Goal: Information Seeking & Learning: Compare options

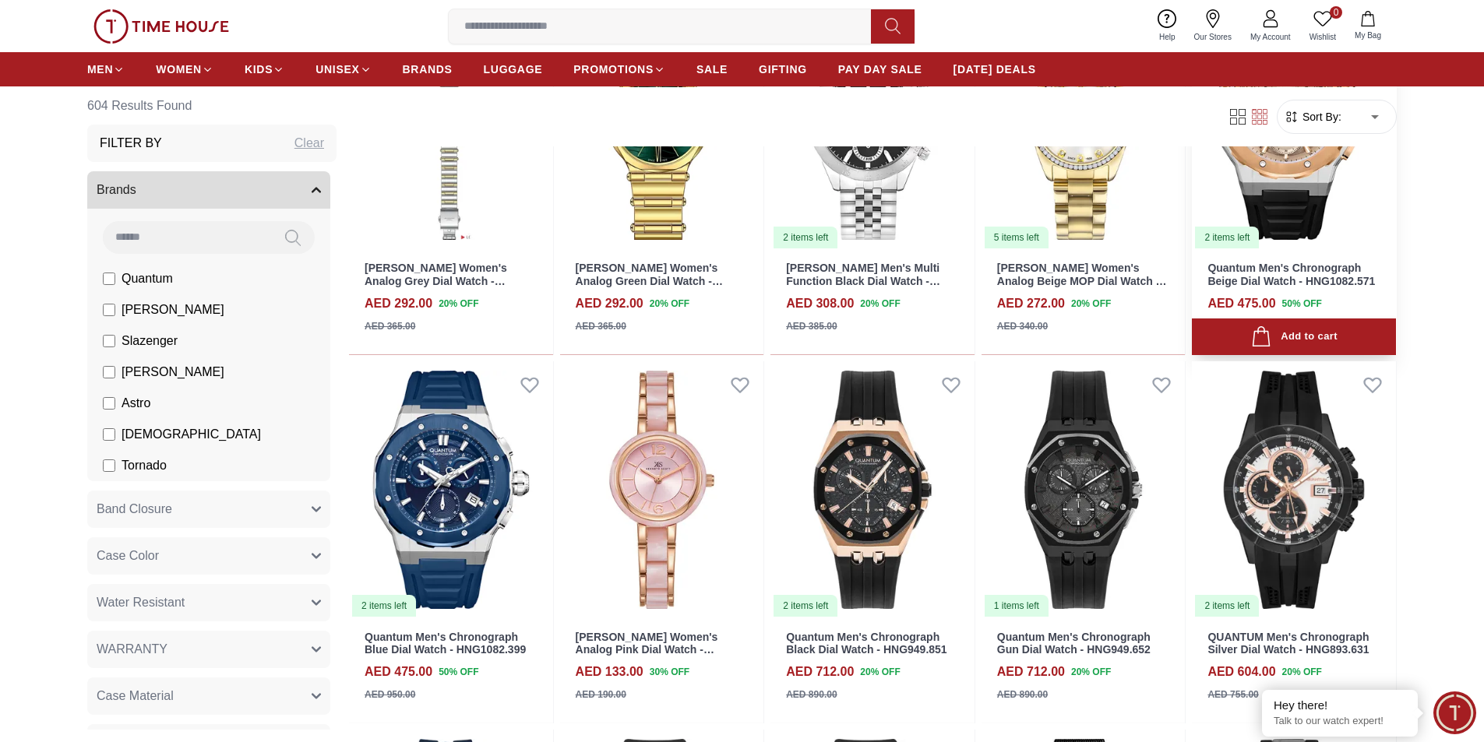
scroll to position [1246, 0]
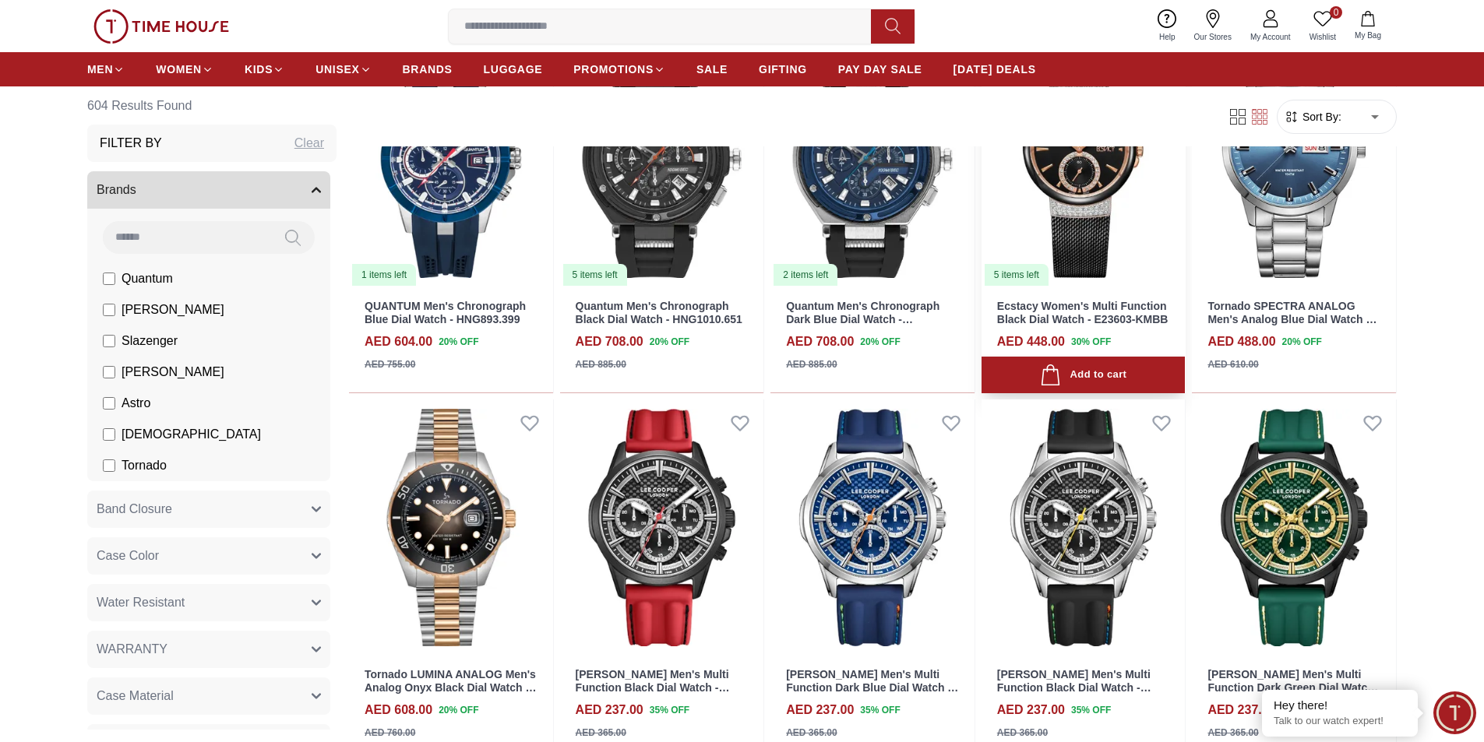
scroll to position [1870, 0]
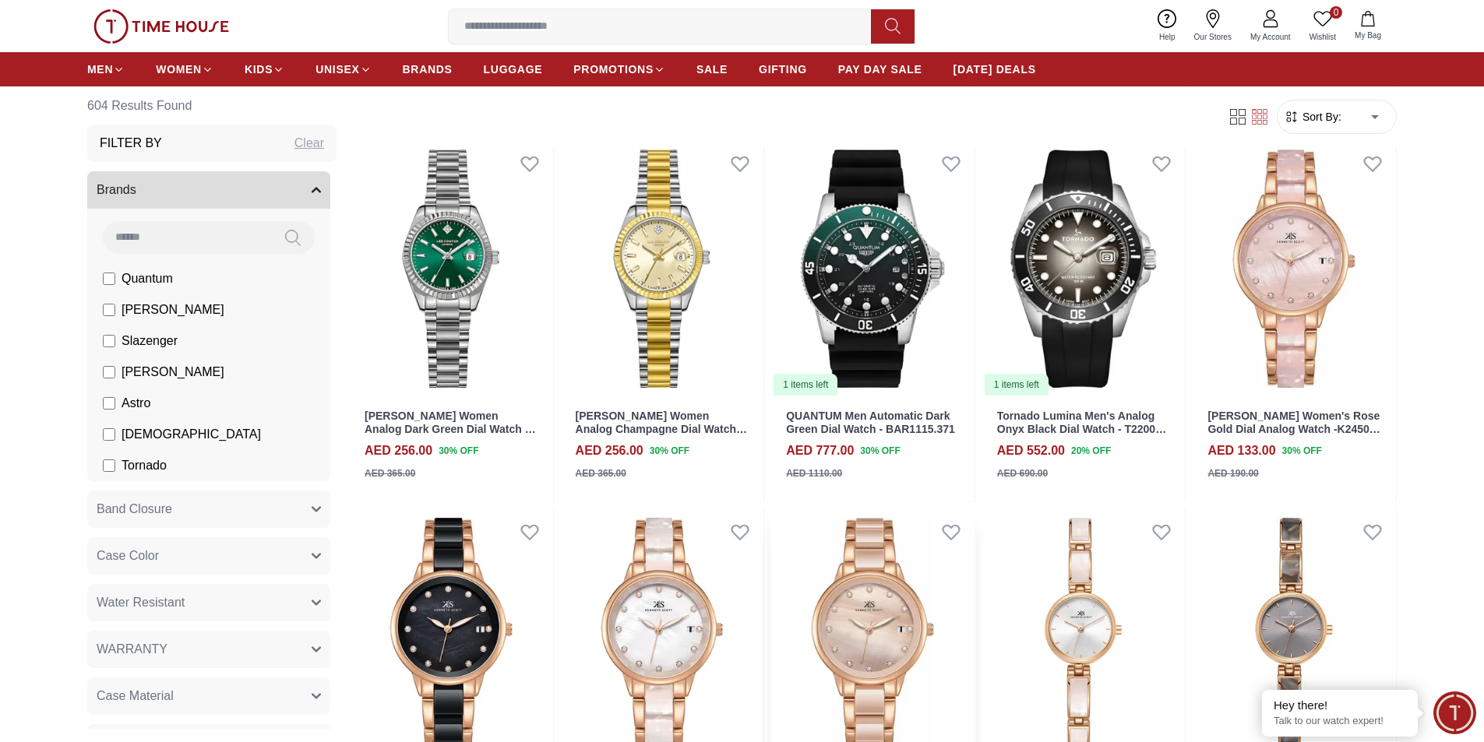
scroll to position [4986, 0]
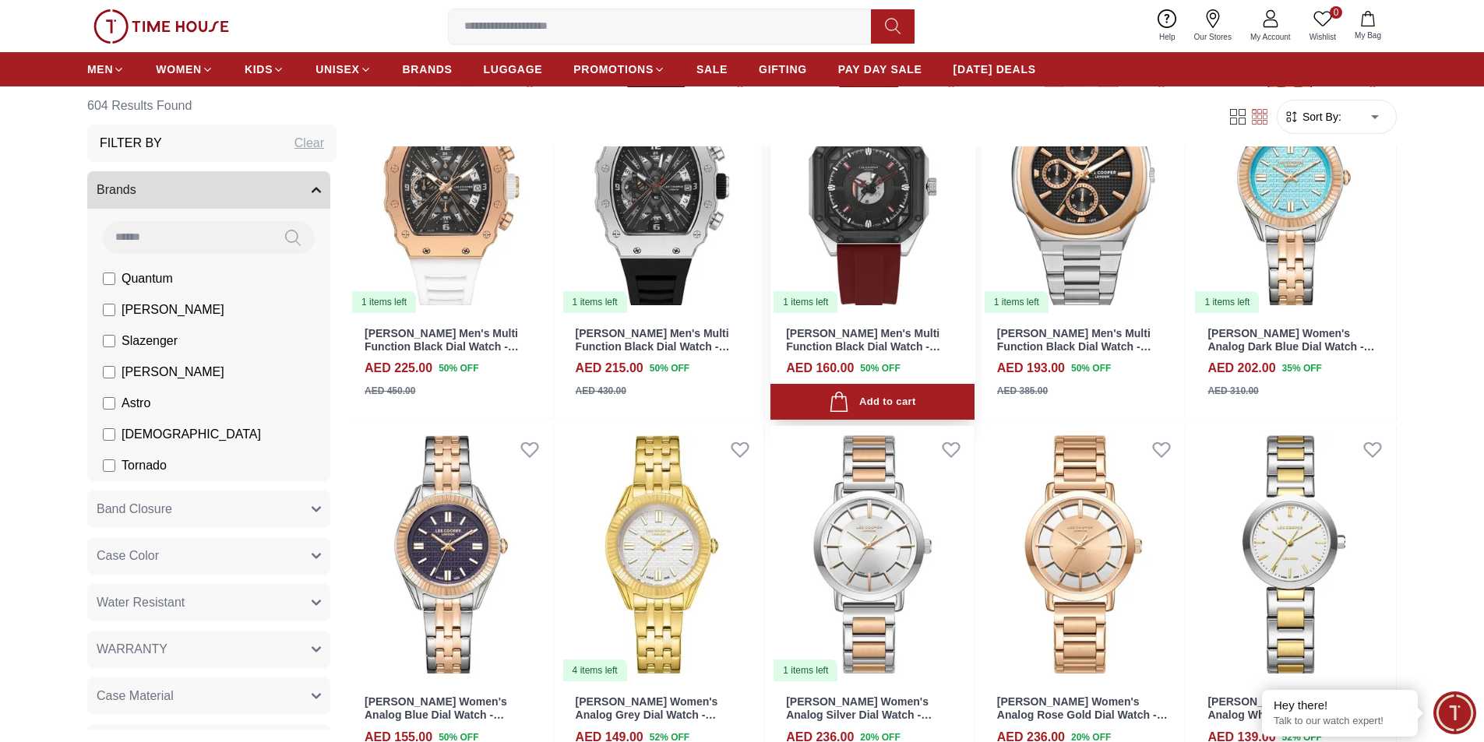
scroll to position [6076, 0]
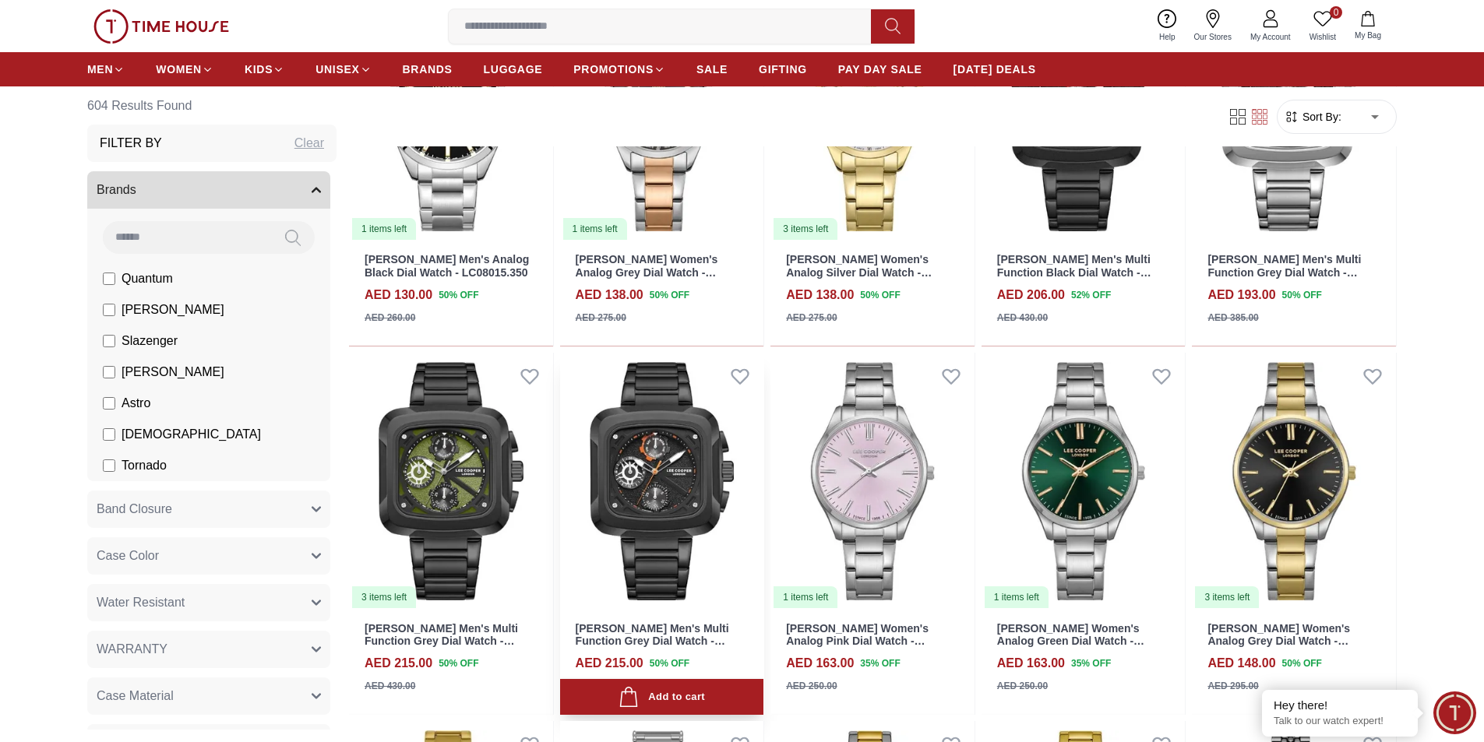
scroll to position [8257, 0]
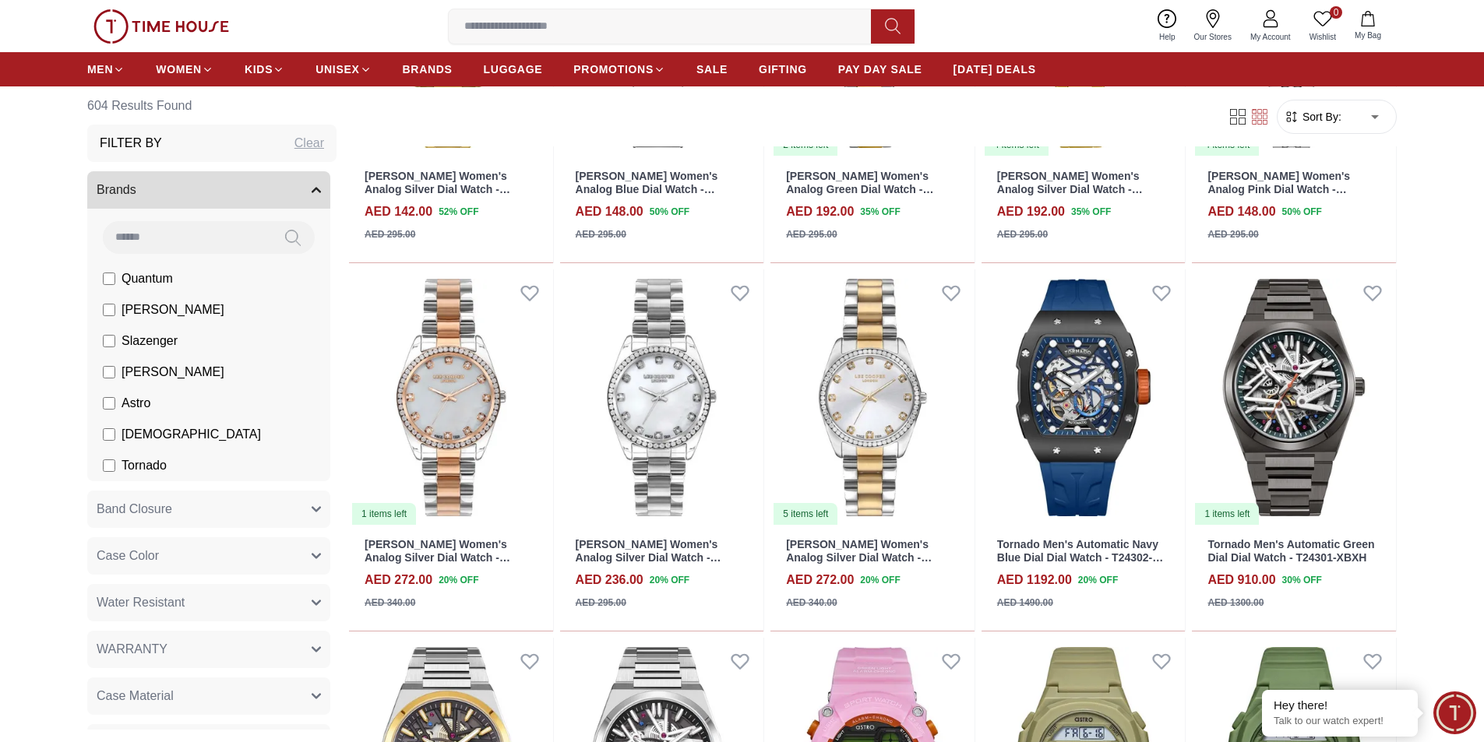
scroll to position [9036, 0]
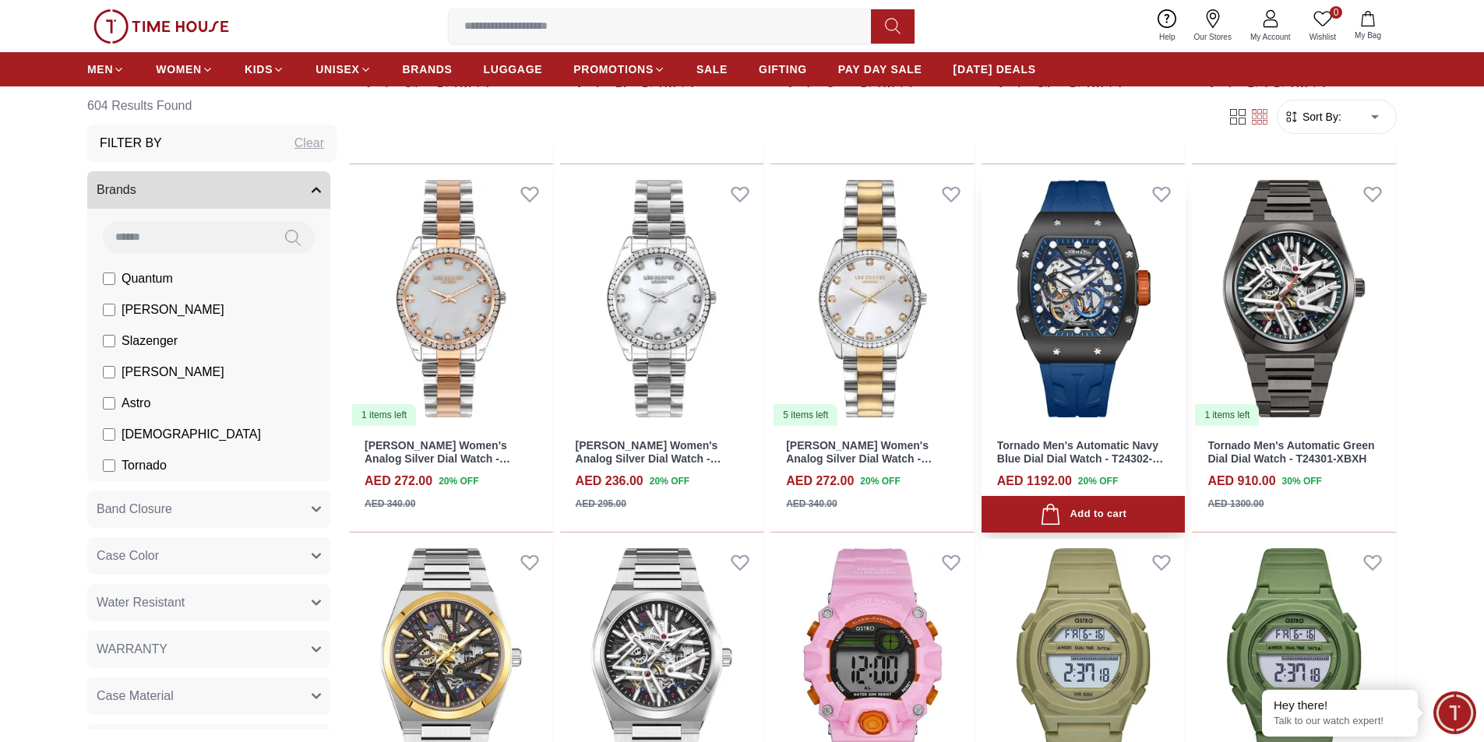
click at [1114, 464] on link "Tornado Men's Automatic Navy Blue Dial Dial Watch - T24302-XSNN" at bounding box center [1080, 458] width 166 height 39
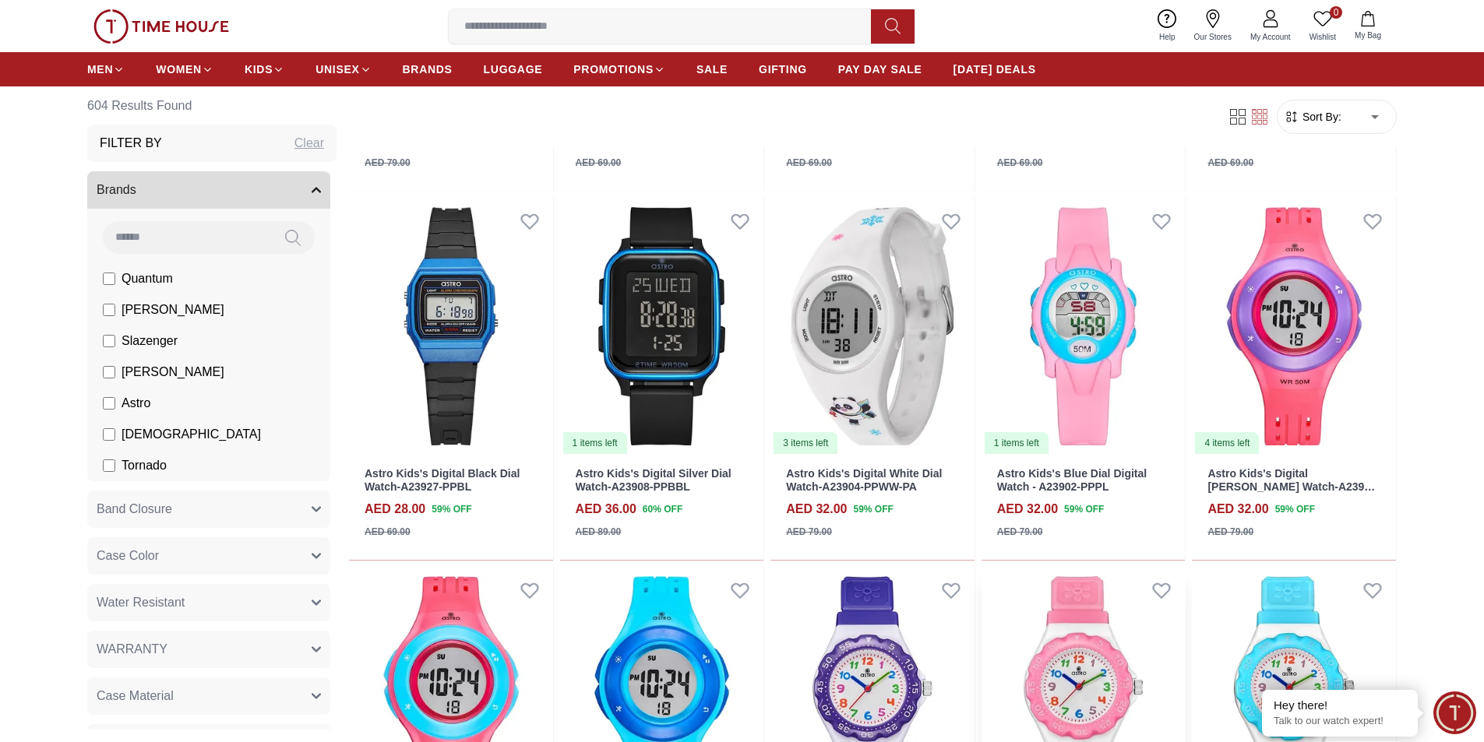
scroll to position [10349, 0]
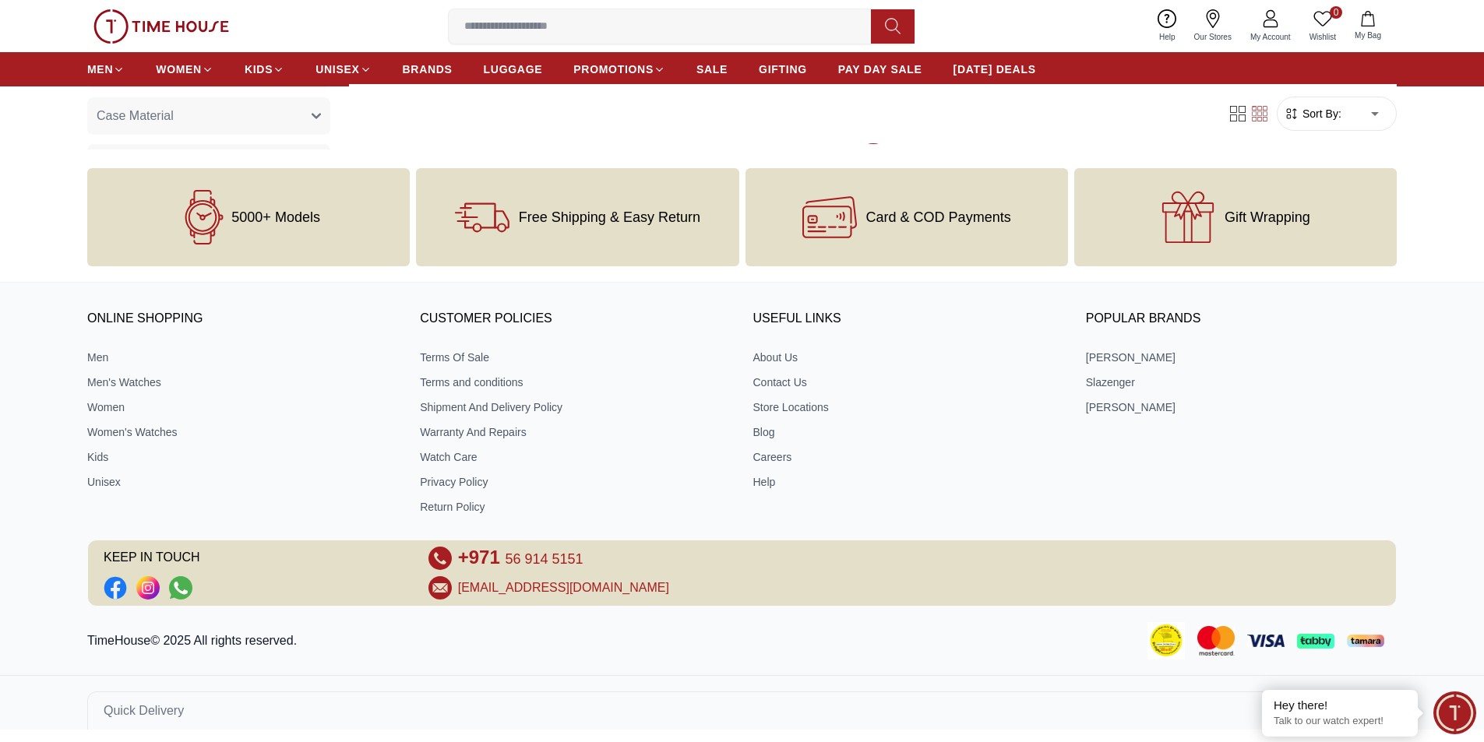
scroll to position [10937, 0]
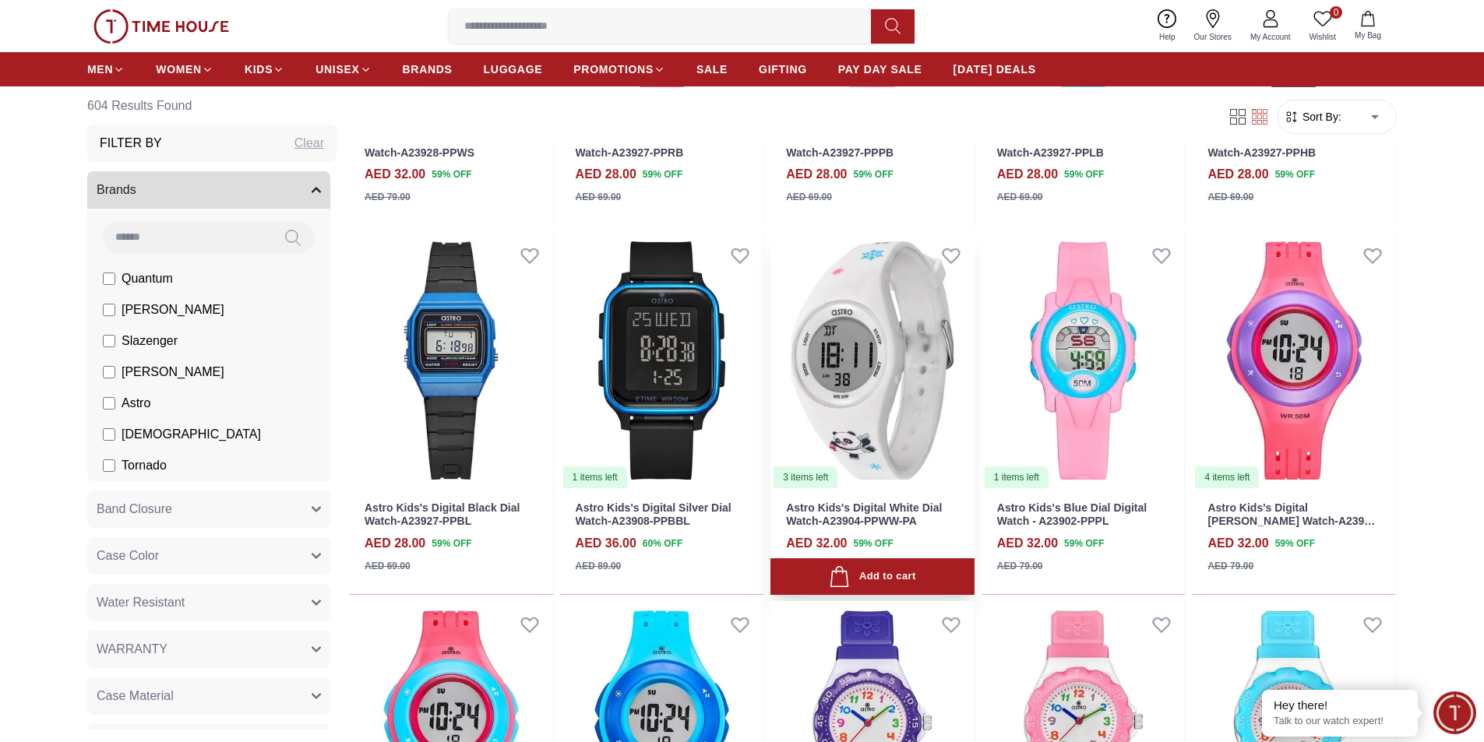
scroll to position [10373, 0]
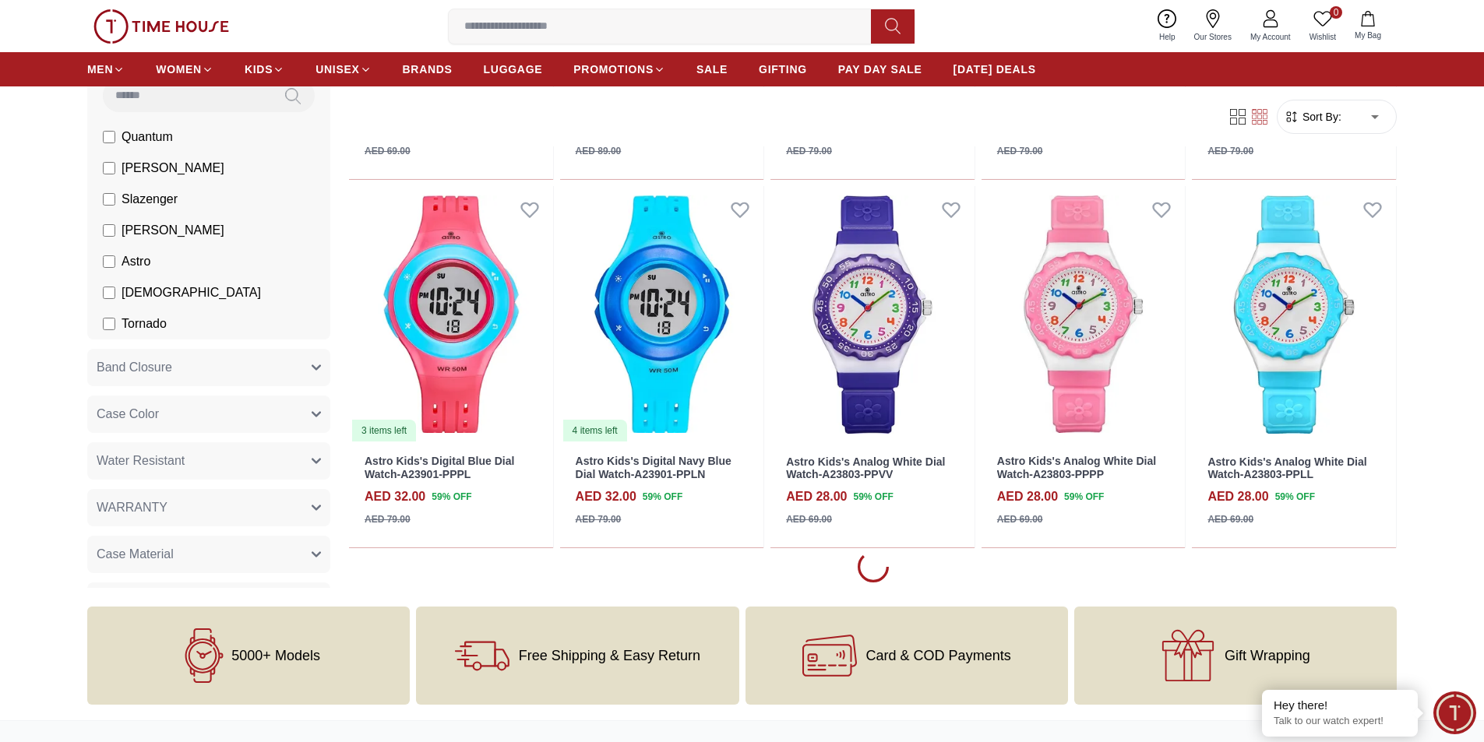
scroll to position [10703, 0]
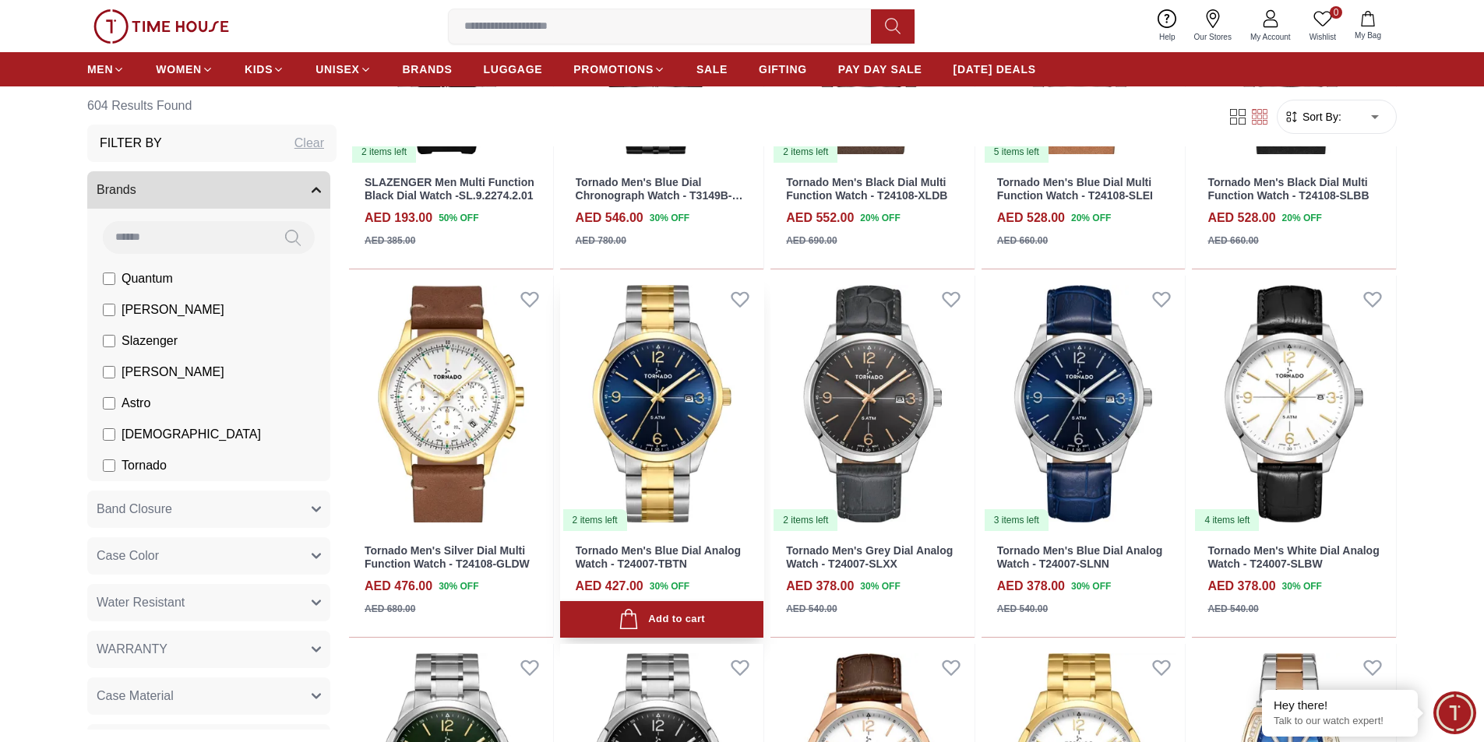
scroll to position [11638, 0]
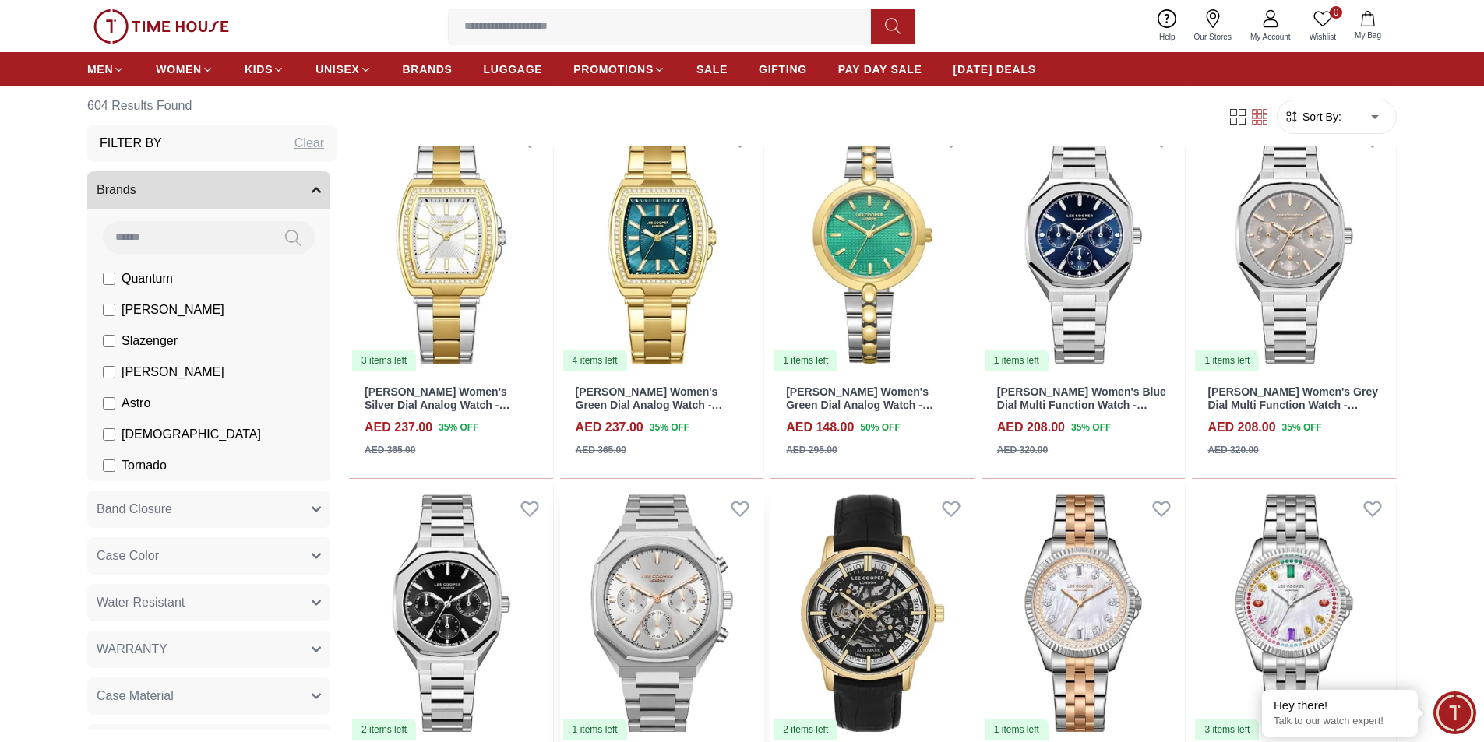
scroll to position [12798, 0]
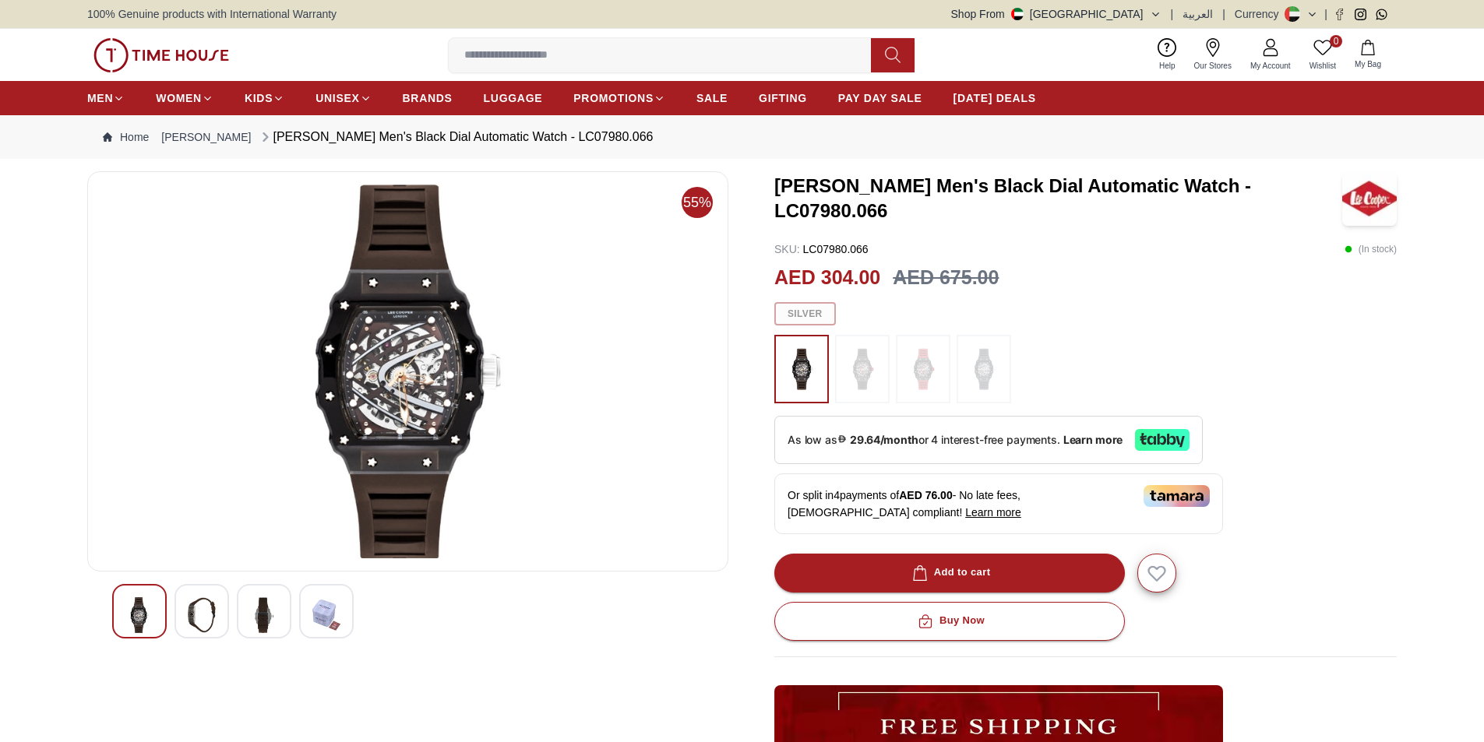
click at [205, 598] on img at bounding box center [202, 615] width 28 height 36
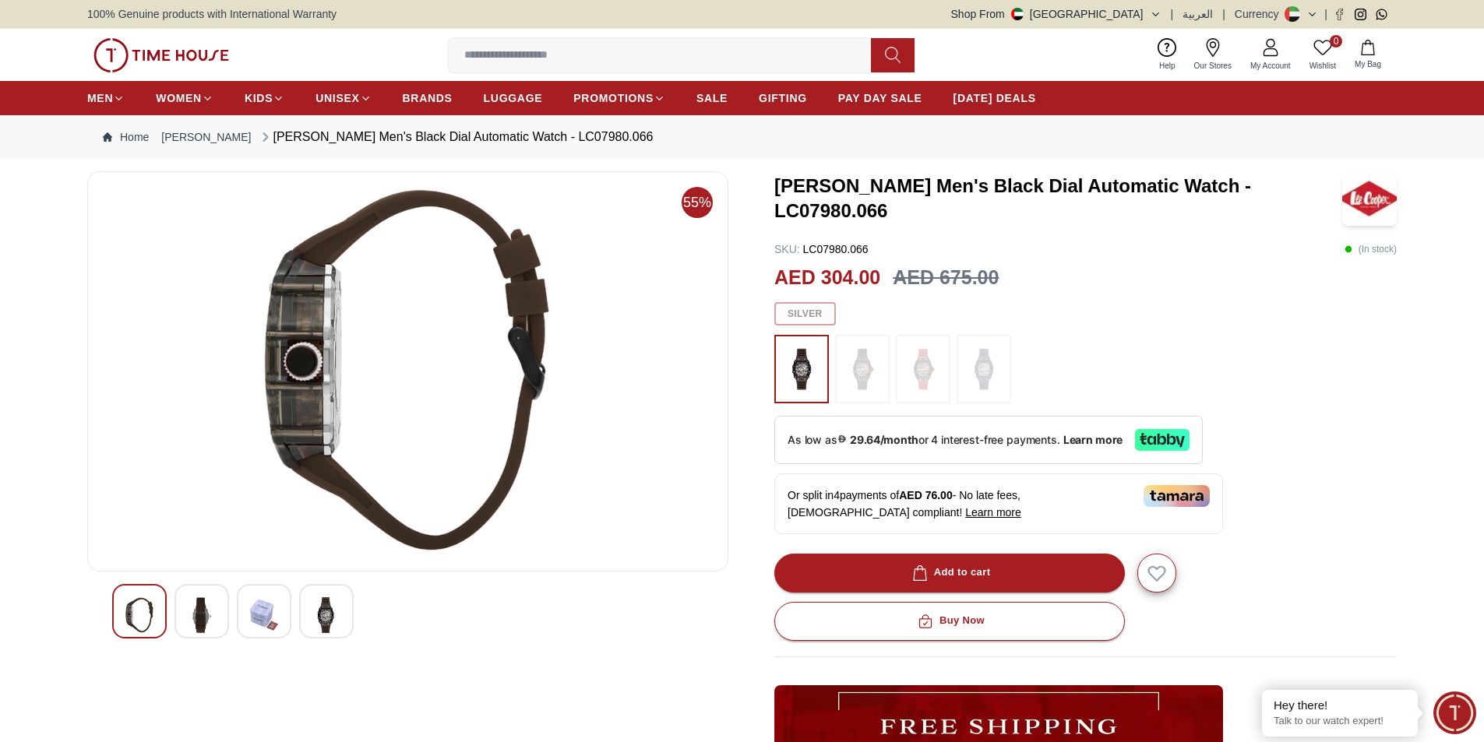
click at [277, 603] on img at bounding box center [264, 615] width 28 height 36
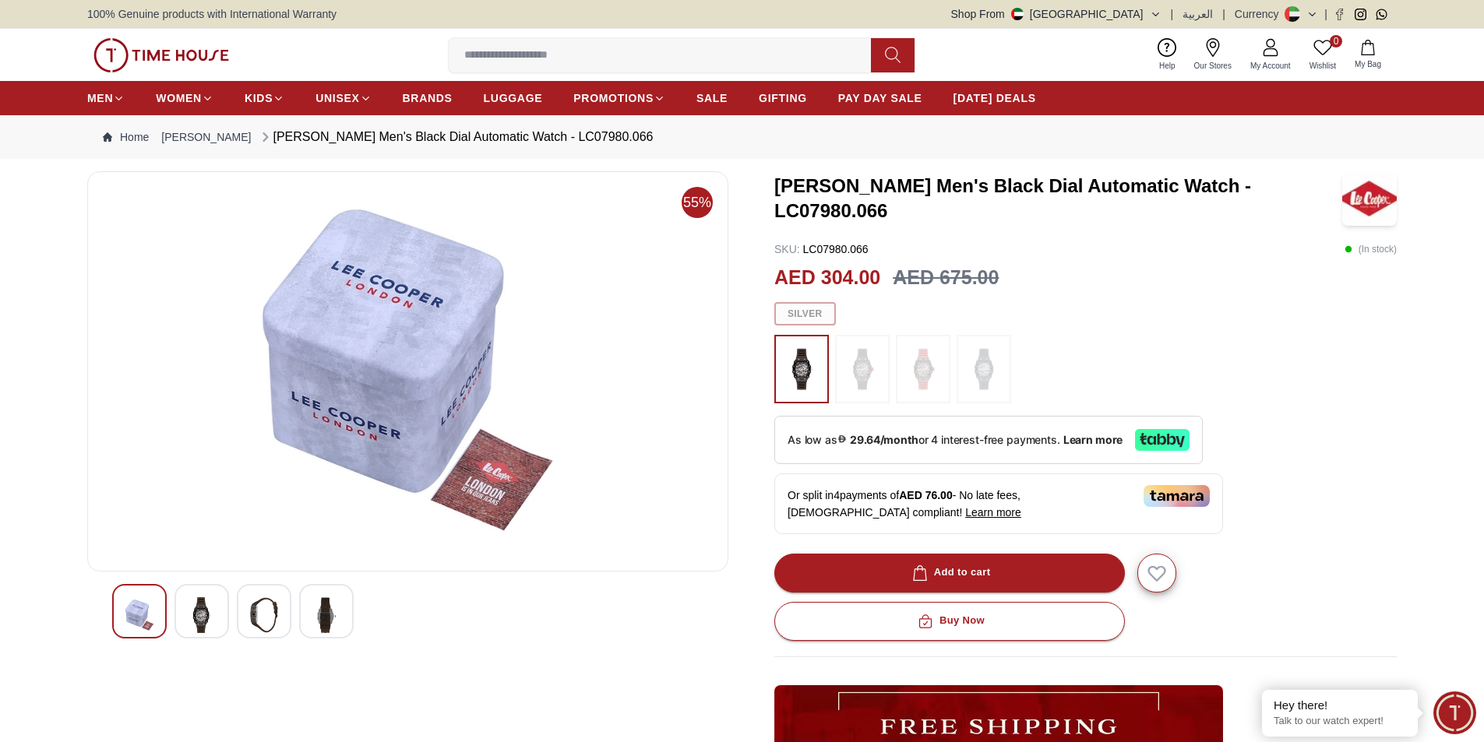
click at [301, 604] on div at bounding box center [326, 611] width 55 height 55
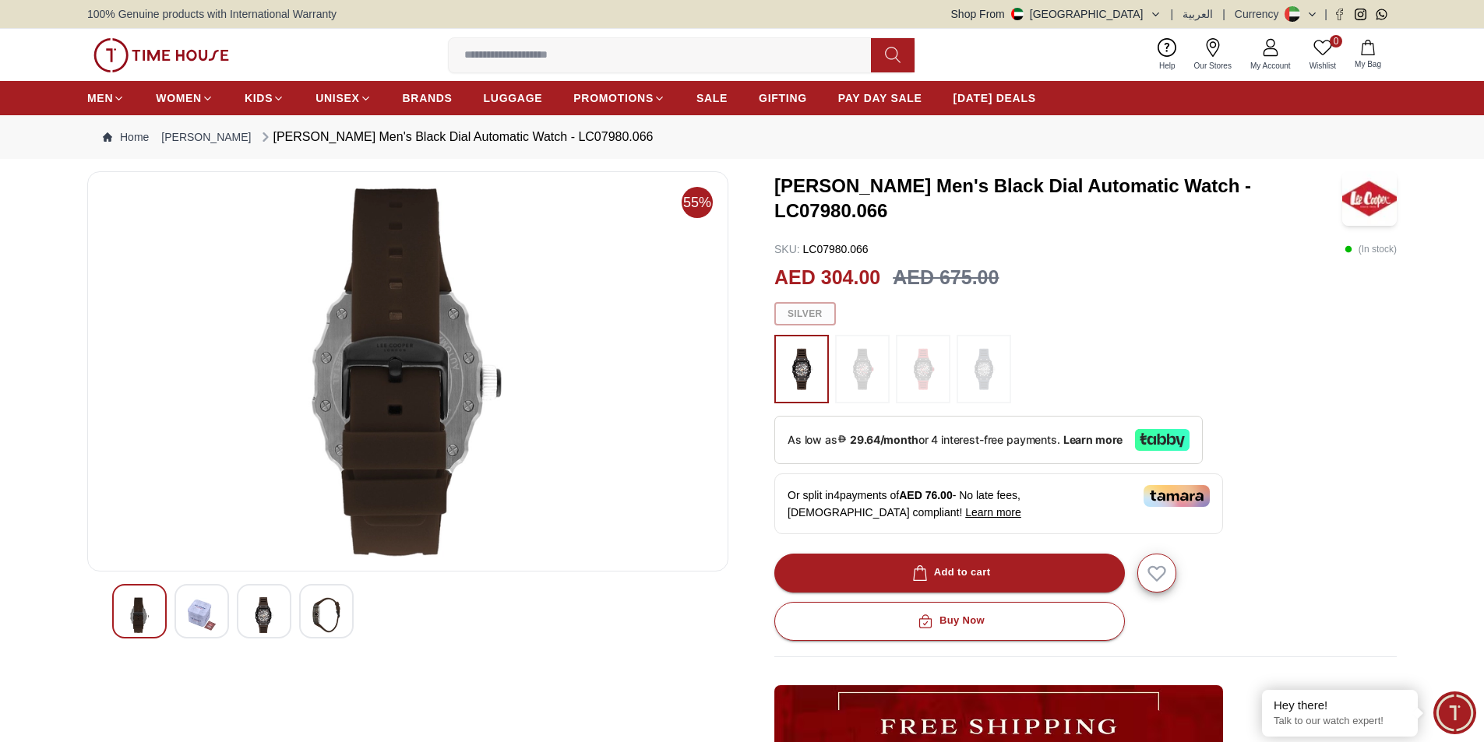
click at [259, 603] on div at bounding box center [264, 611] width 55 height 55
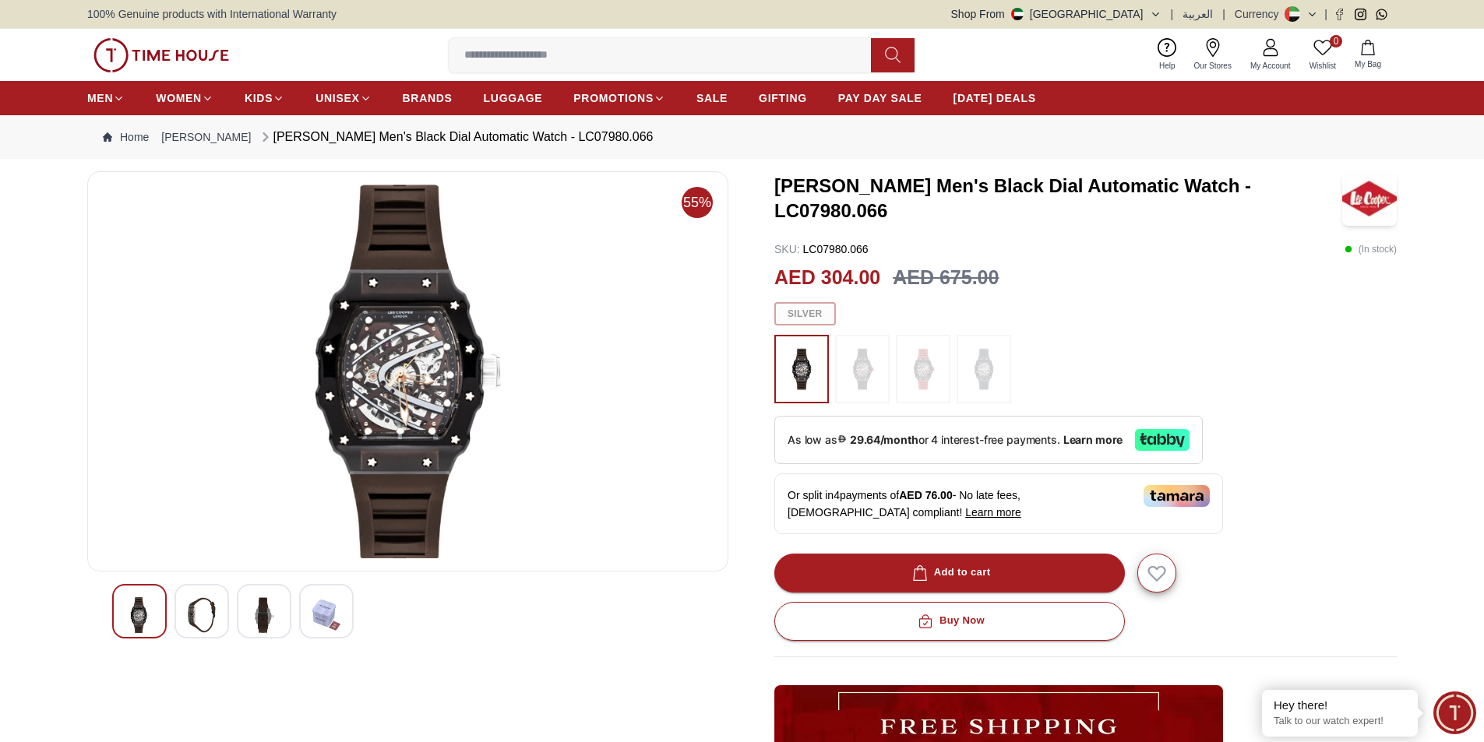
click at [203, 615] on img at bounding box center [202, 615] width 28 height 36
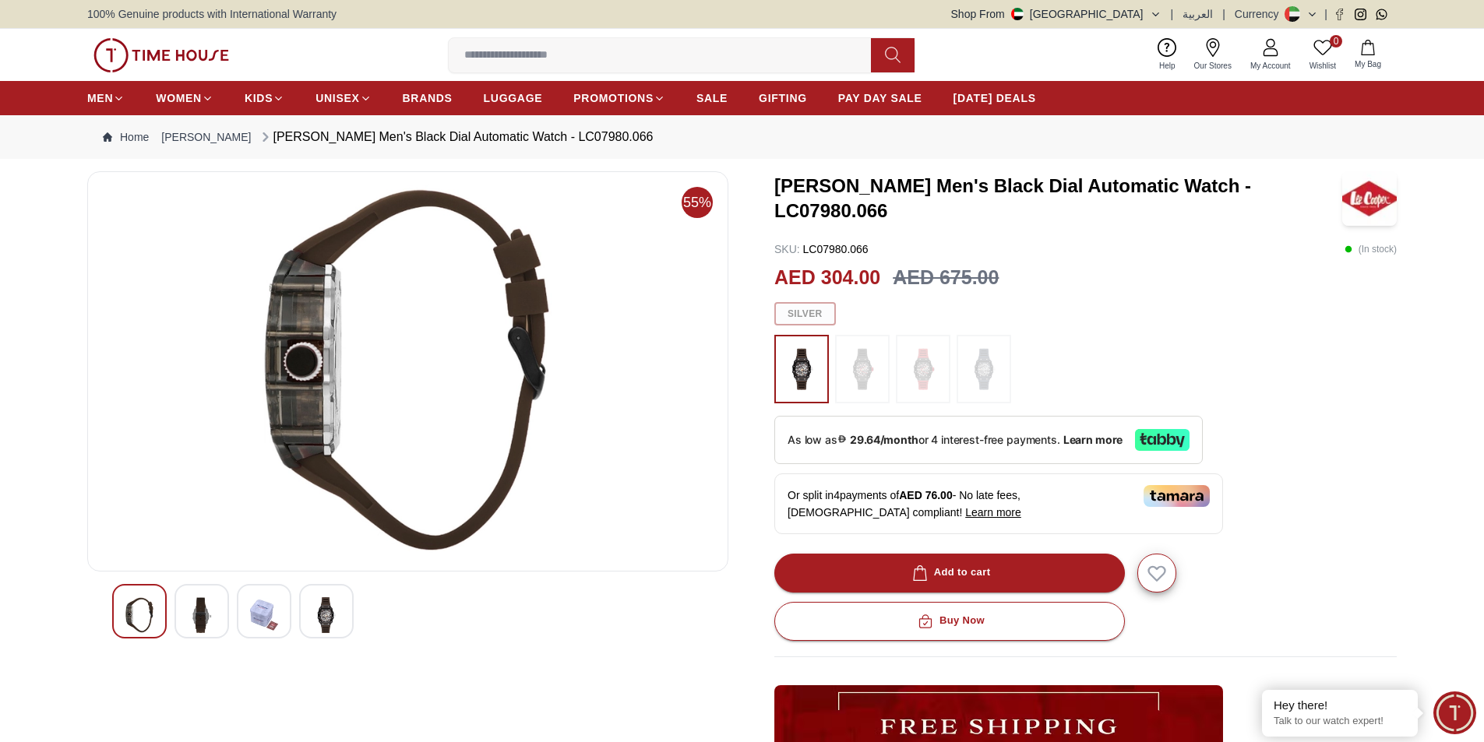
click at [136, 609] on img at bounding box center [139, 615] width 28 height 36
click at [862, 369] on img at bounding box center [862, 369] width 39 height 53
